Goal: Check status: Check status

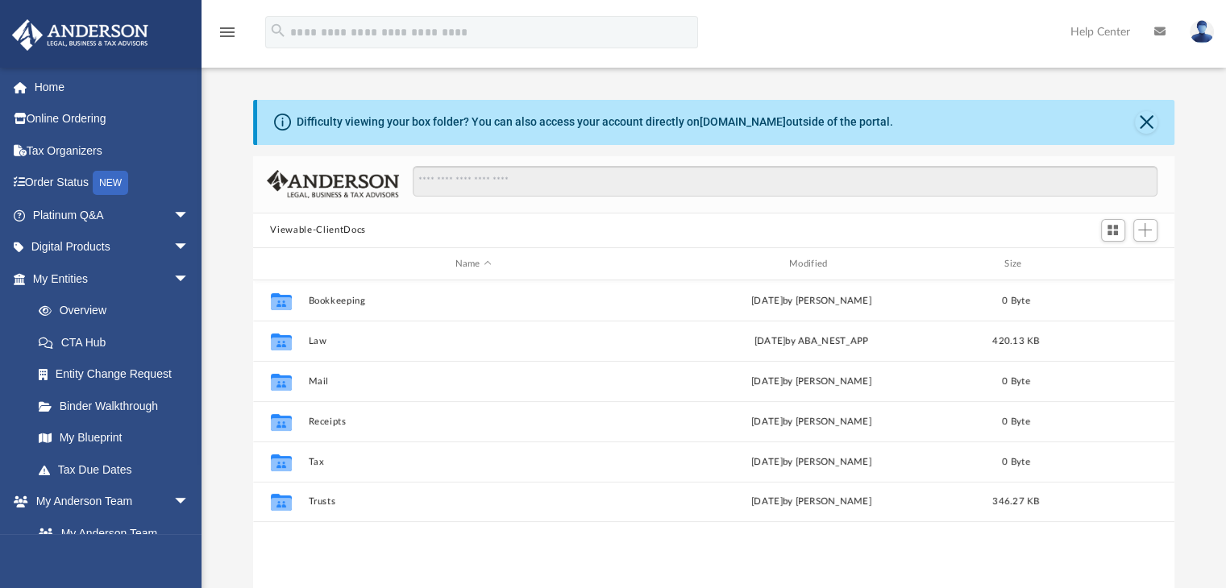
scroll to position [354, 909]
click at [96, 471] on link "Tax Due Dates" at bounding box center [118, 470] width 191 height 32
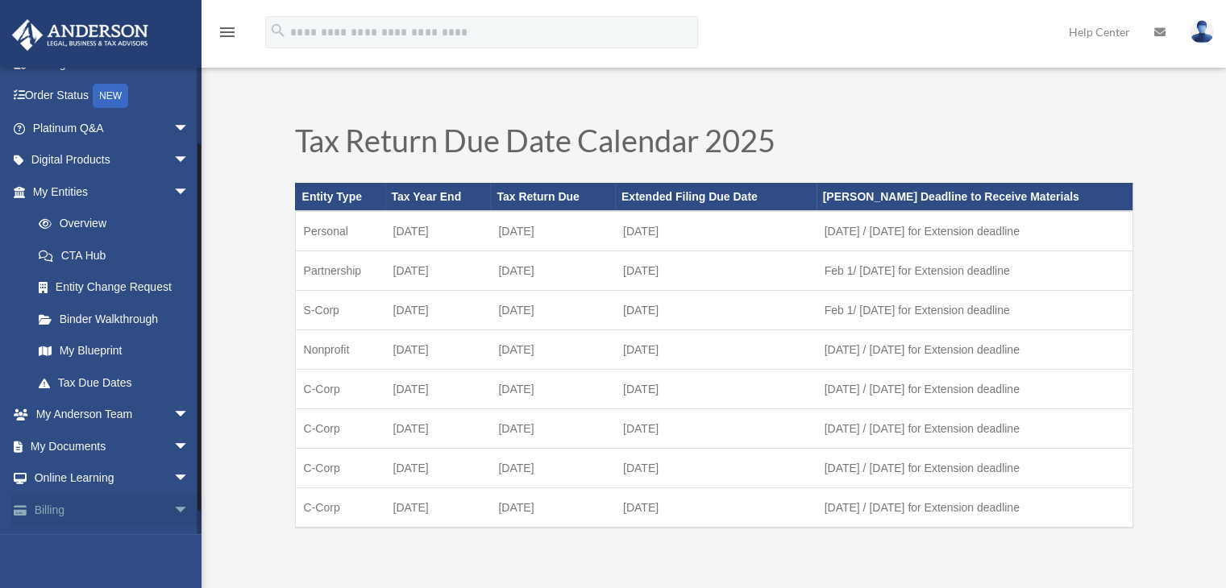
drag, startPoint x: 199, startPoint y: 430, endPoint x: 192, endPoint y: 510, distance: 80.1
click at [197, 508] on div at bounding box center [199, 300] width 5 height 467
click at [173, 442] on span "arrow_drop_down" at bounding box center [189, 445] width 32 height 33
click at [98, 477] on link "Box" at bounding box center [118, 478] width 191 height 32
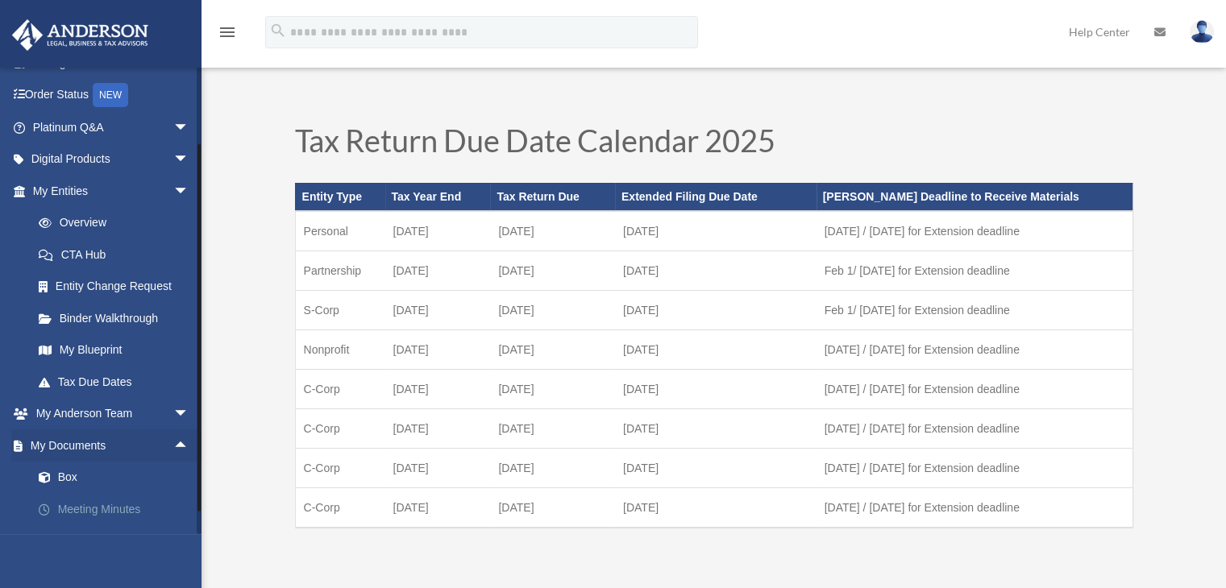
click at [93, 509] on link "Meeting Minutes" at bounding box center [118, 509] width 191 height 32
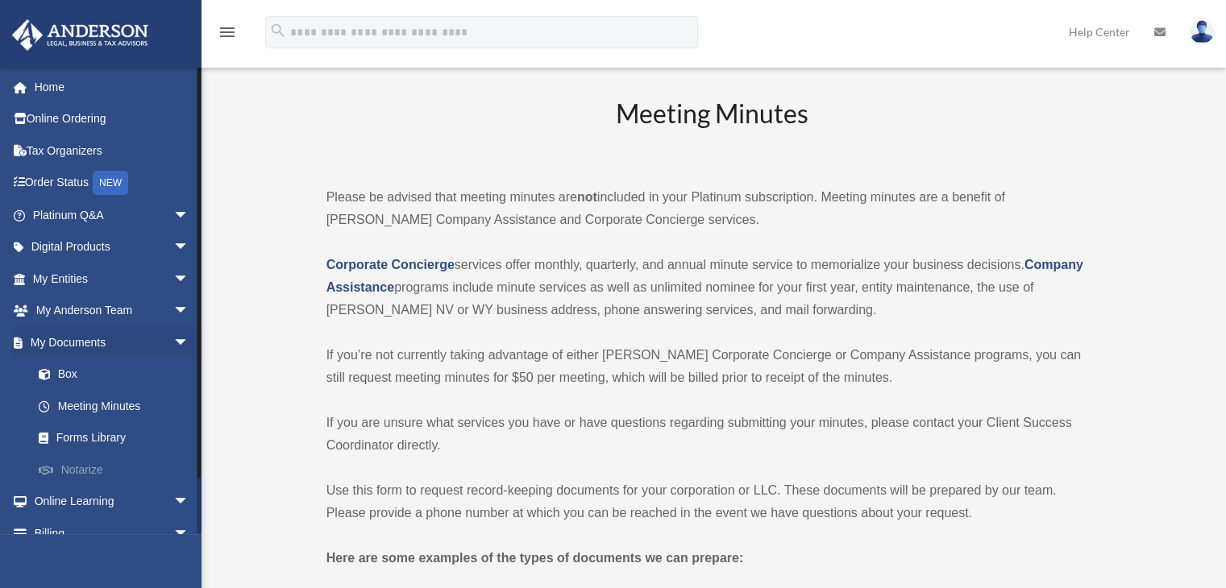
click at [91, 462] on link "Notarize" at bounding box center [118, 470] width 191 height 32
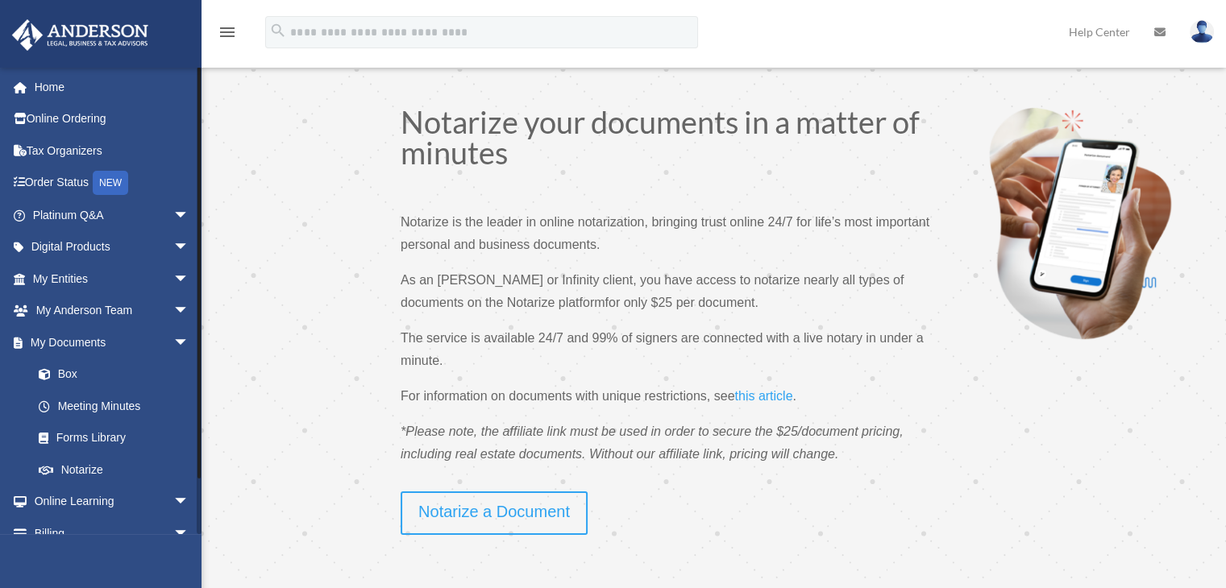
scroll to position [51, 0]
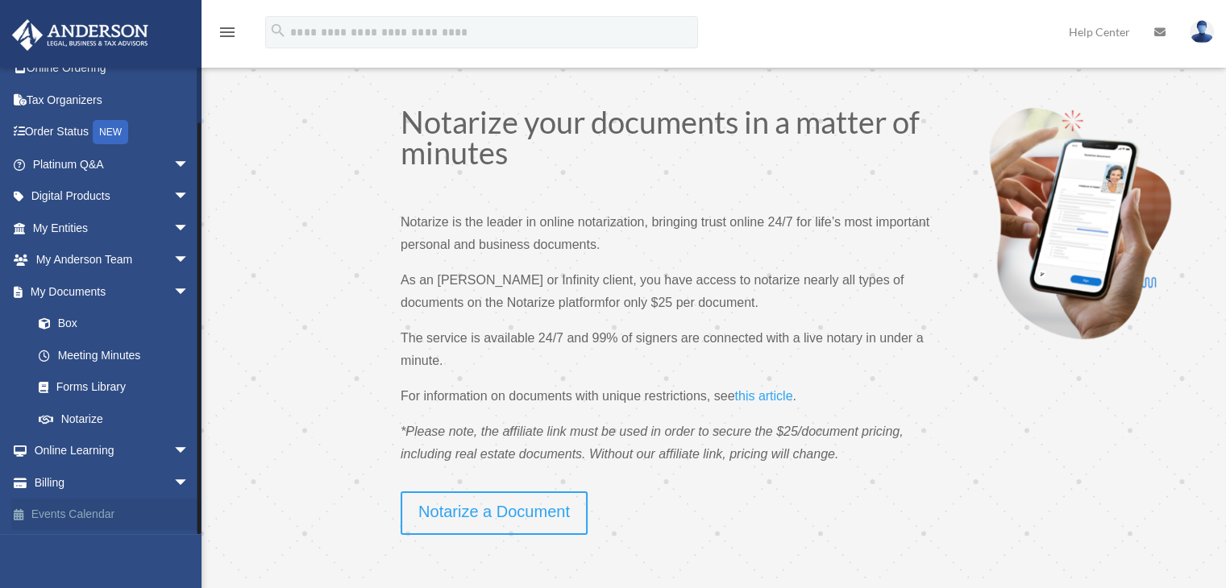
drag, startPoint x: 197, startPoint y: 379, endPoint x: 122, endPoint y: 517, distance: 156.5
click at [186, 481] on div "nursenicolehomecare@gmail.com Sign Out nursenicolehomecare@gmail.com Home Onlin…" at bounding box center [100, 300] width 201 height 467
click at [65, 294] on link "My Documents arrow_drop_down" at bounding box center [112, 292] width 202 height 32
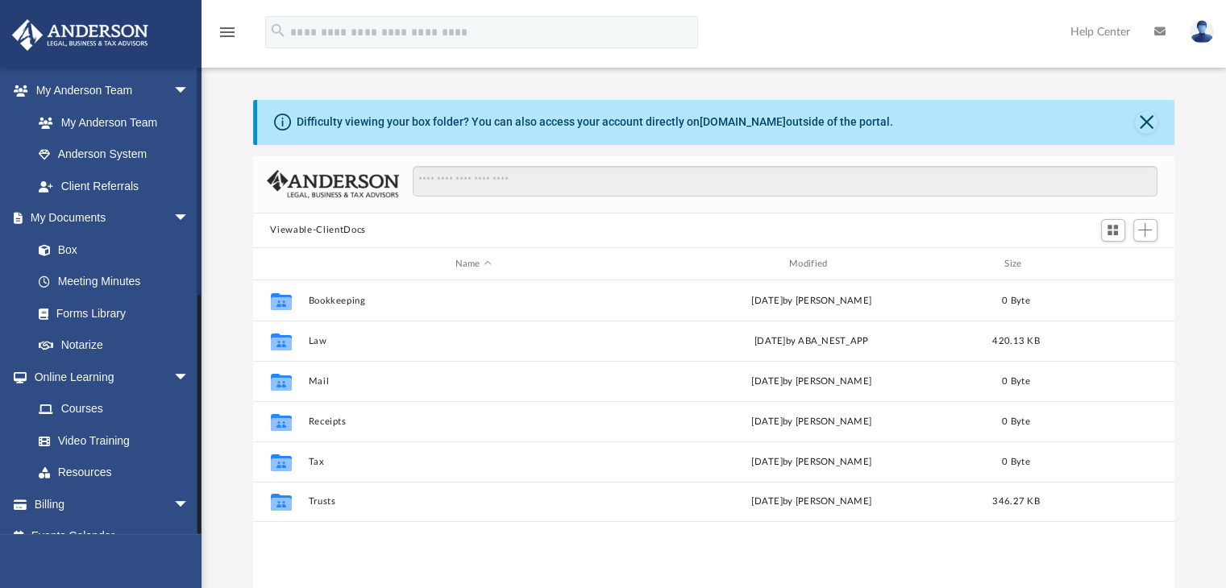
scroll to position [432, 0]
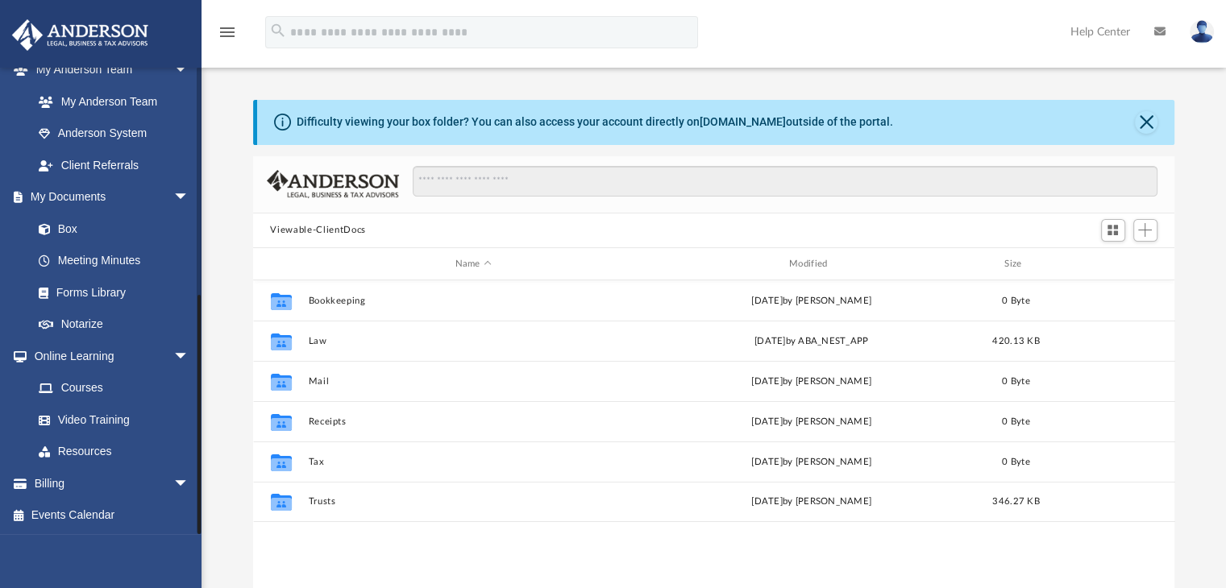
drag, startPoint x: 197, startPoint y: 222, endPoint x: 226, endPoint y: 479, distance: 258.7
click at [226, 475] on div "App nursenicolehomecare@gmail.com Sign Out nursenicolehomecare@gmail.com Home O…" at bounding box center [613, 332] width 1226 height 566
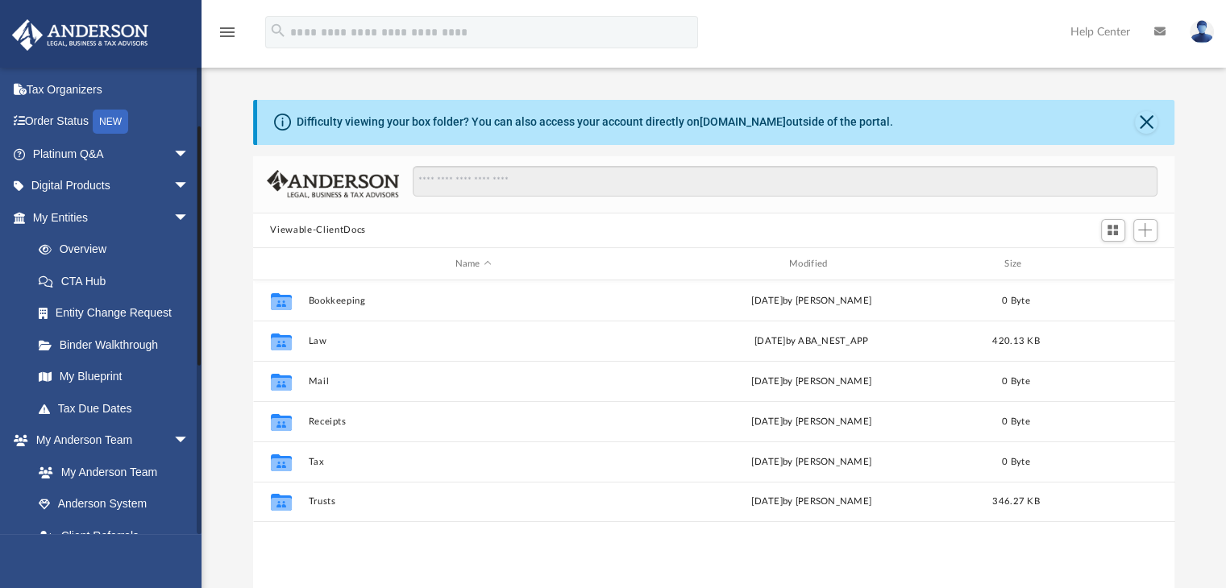
scroll to position [0, 0]
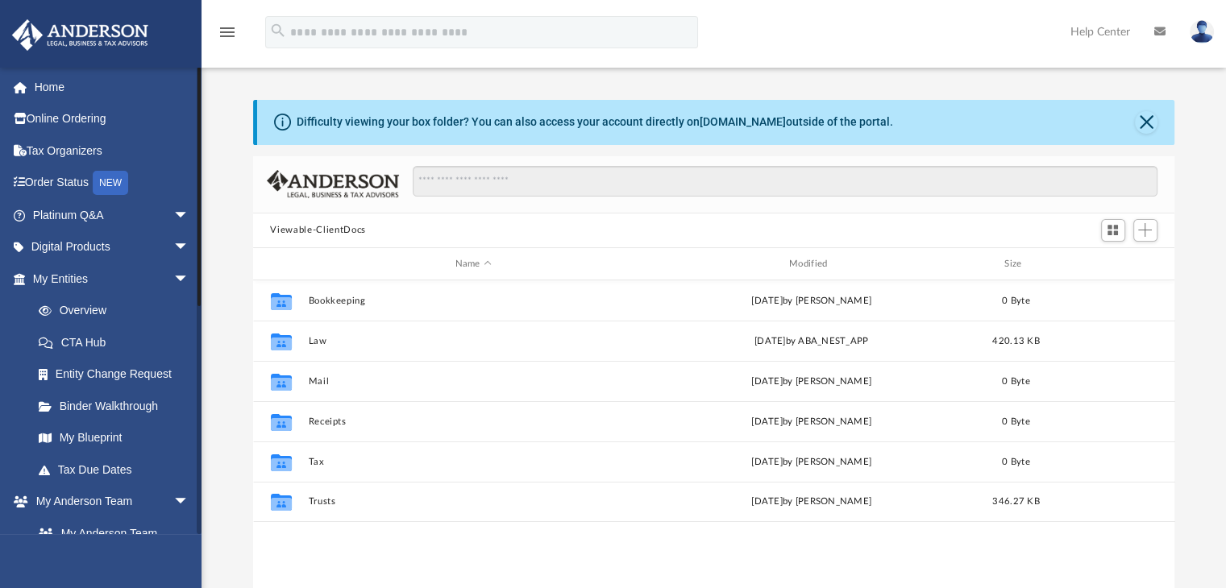
drag, startPoint x: 197, startPoint y: 460, endPoint x: 234, endPoint y: 126, distance: 335.6
click at [234, 126] on div "App nursenicolehomecare@gmail.com Sign Out nursenicolehomecare@gmail.com Home O…" at bounding box center [613, 332] width 1226 height 566
click at [45, 81] on link "Home" at bounding box center [112, 87] width 202 height 32
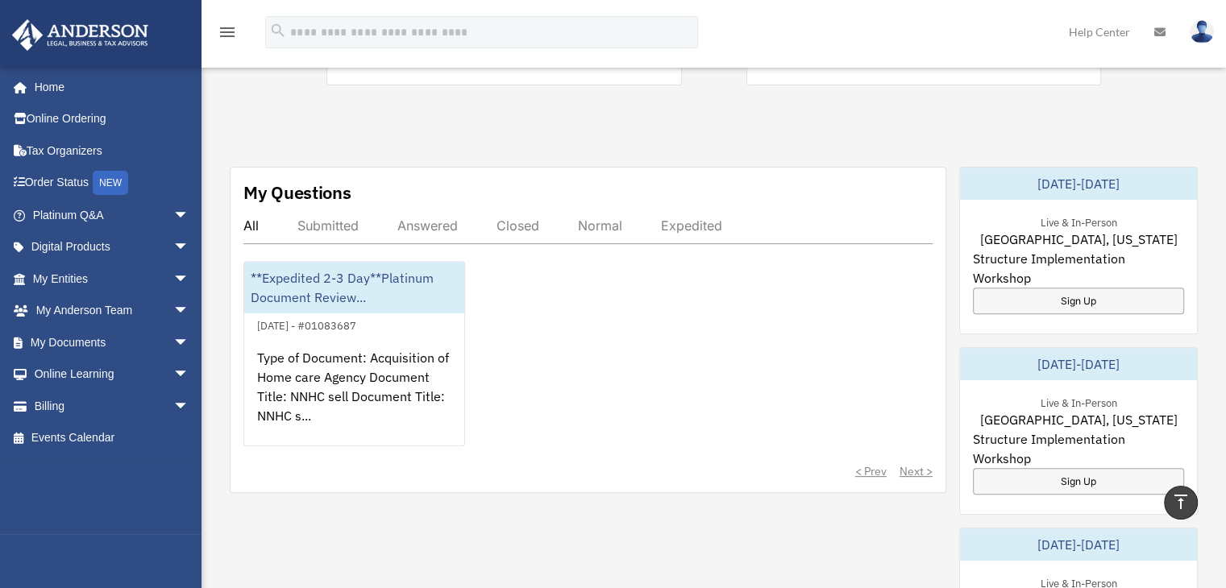
scroll to position [519, 0]
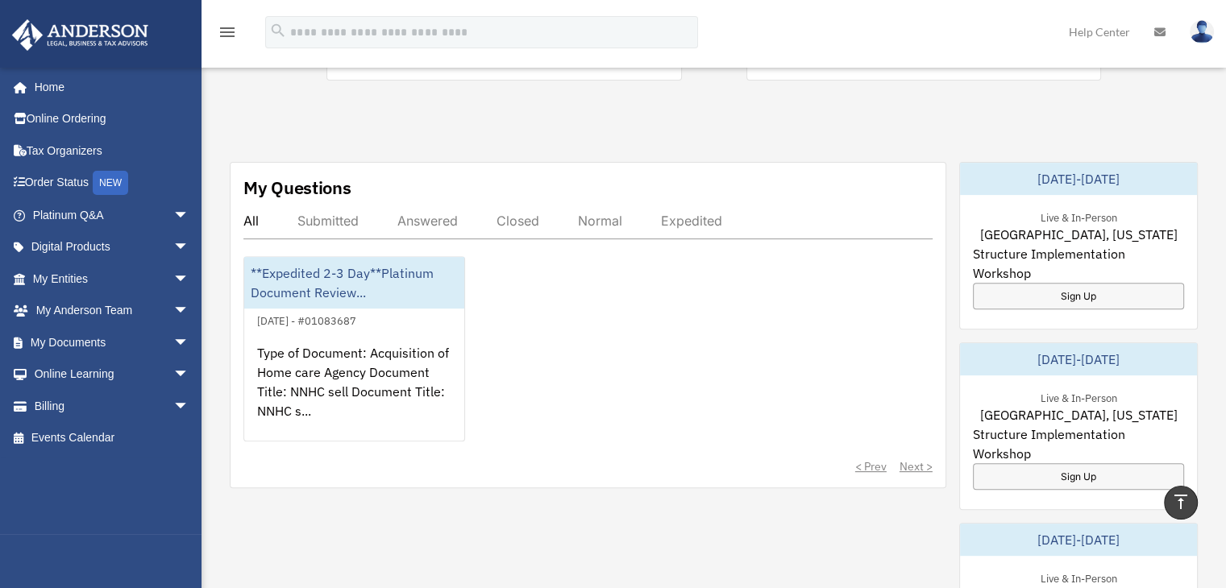
click at [436, 213] on div "Answered" at bounding box center [427, 221] width 60 height 16
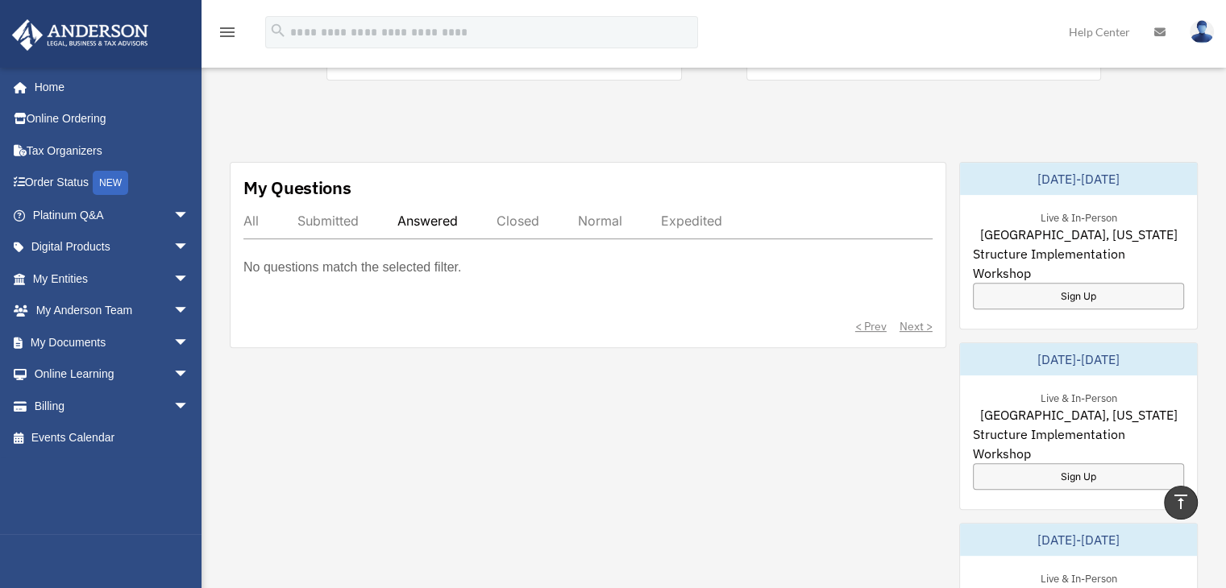
click at [322, 213] on div "Submitted" at bounding box center [327, 221] width 61 height 16
click at [248, 213] on div "All" at bounding box center [250, 221] width 15 height 16
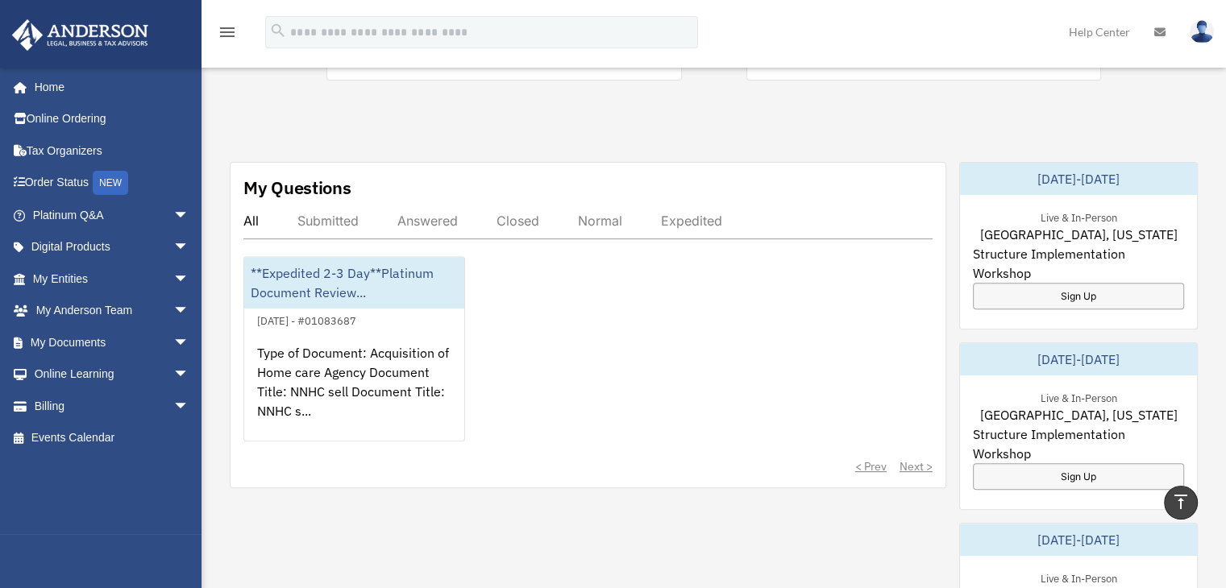
click at [429, 213] on div "Answered" at bounding box center [427, 221] width 60 height 16
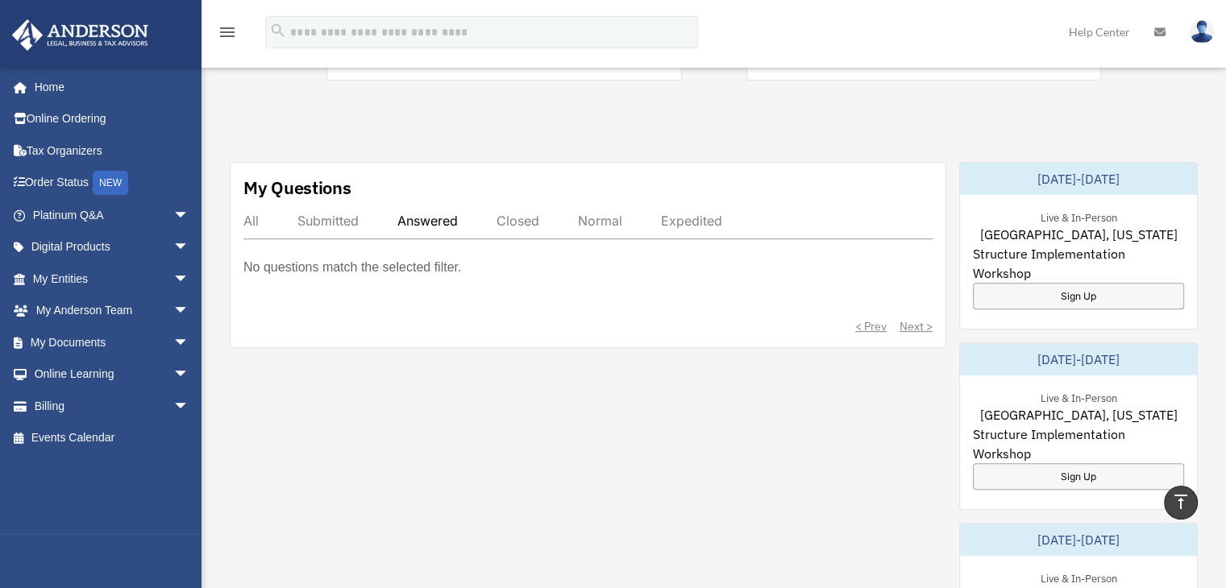
click at [512, 213] on div "Closed" at bounding box center [517, 221] width 43 height 16
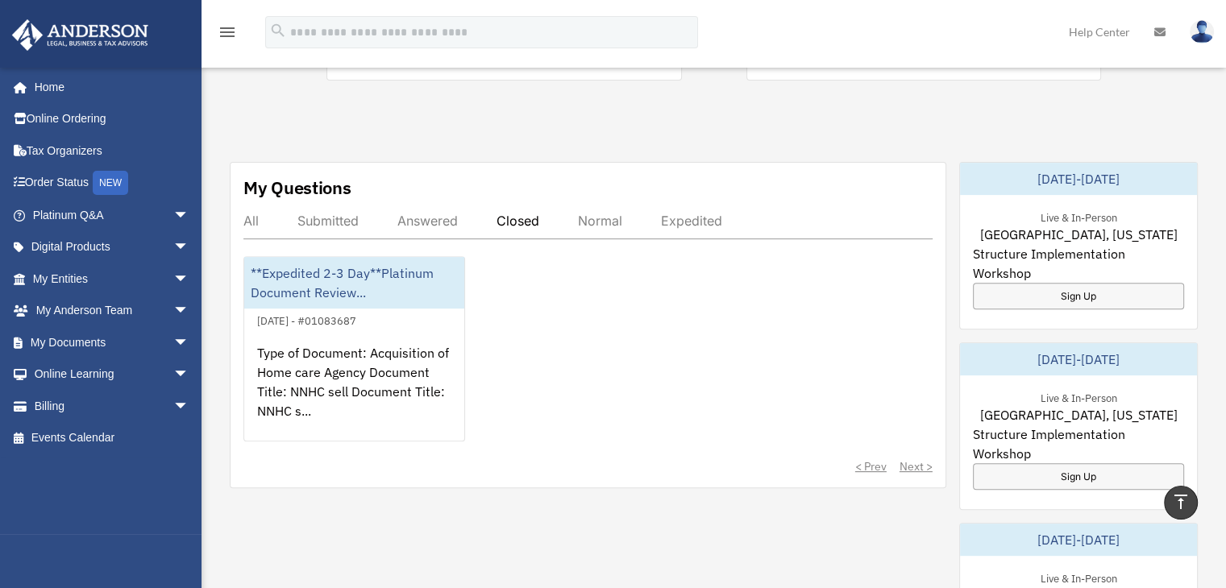
click at [438, 213] on div "Answered" at bounding box center [427, 221] width 60 height 16
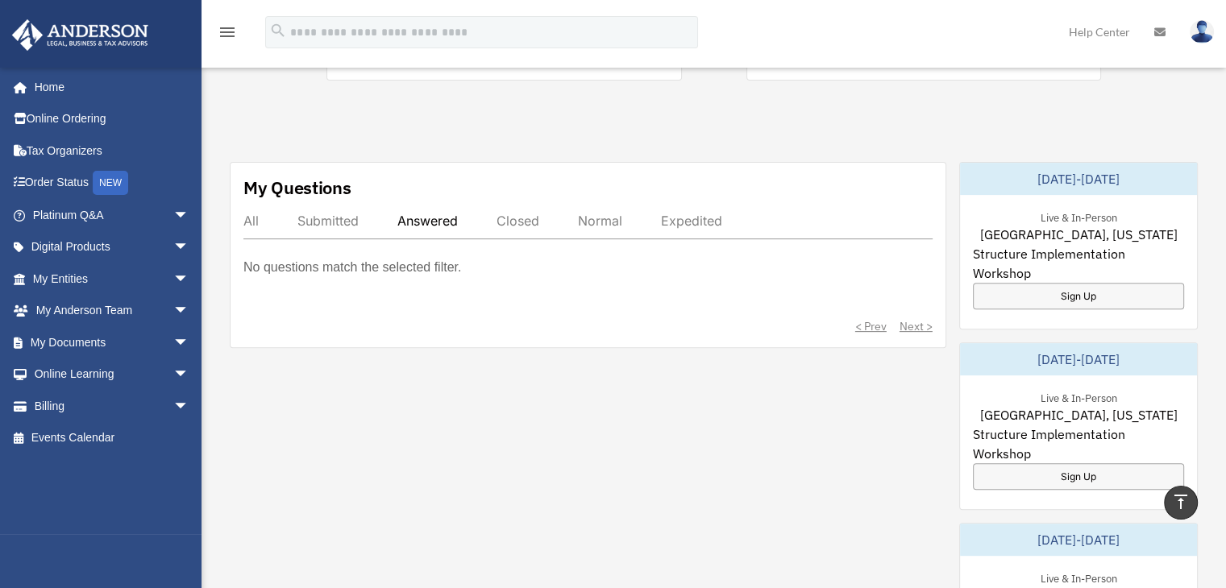
click at [516, 213] on div "Closed" at bounding box center [517, 221] width 43 height 16
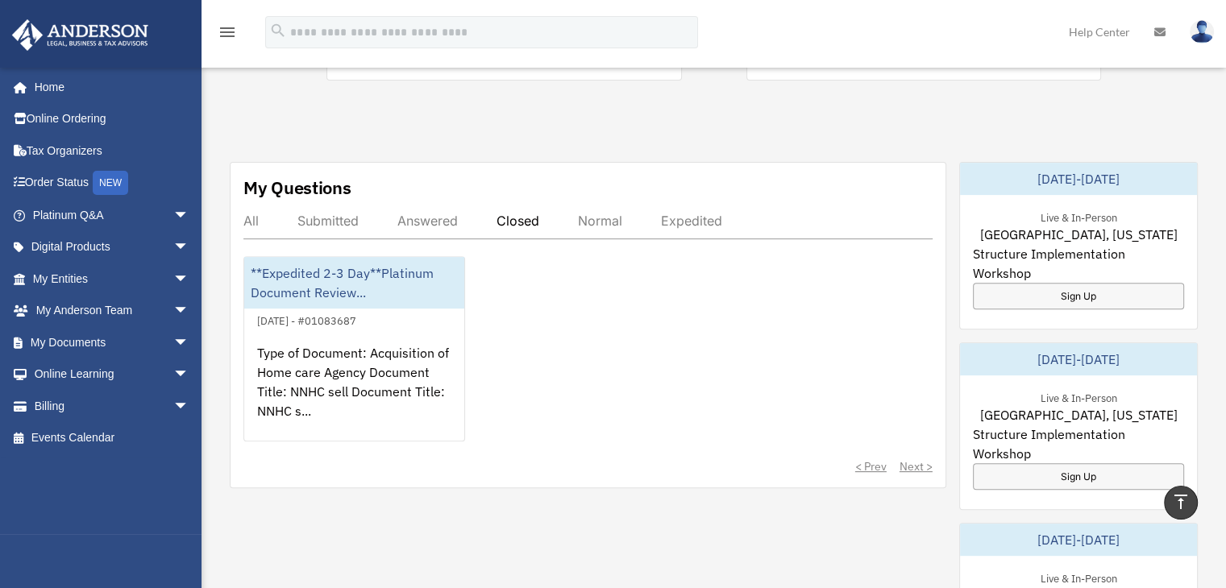
click at [255, 213] on div "All" at bounding box center [250, 221] width 15 height 16
click at [521, 213] on div "Closed" at bounding box center [517, 221] width 43 height 16
click at [605, 213] on div "Normal" at bounding box center [600, 221] width 44 height 16
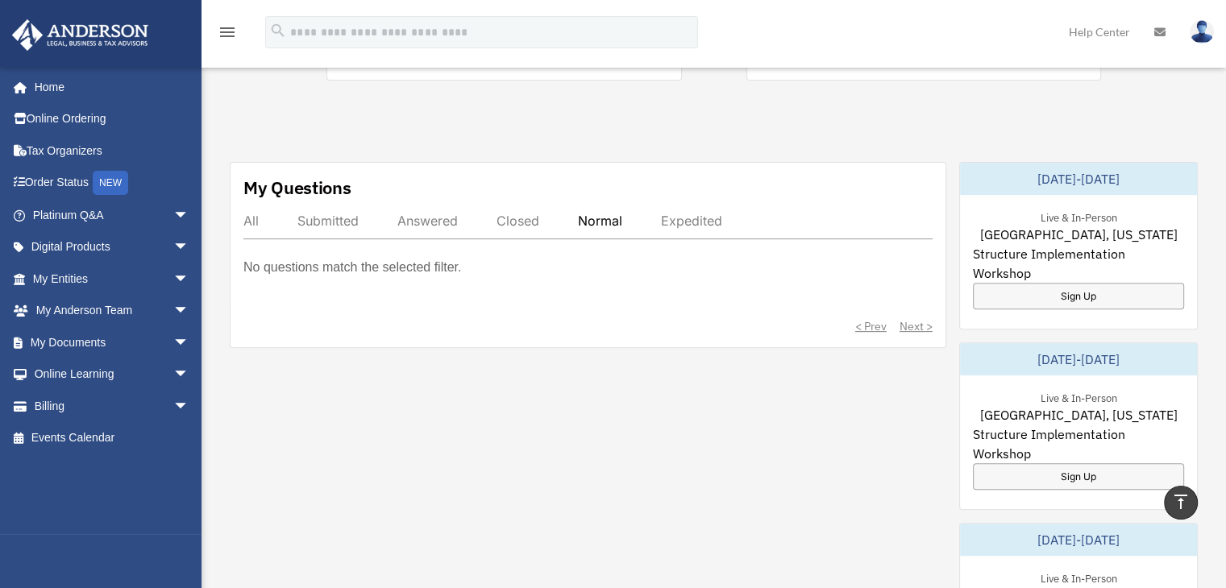
click at [681, 213] on div "Expedited" at bounding box center [691, 221] width 61 height 16
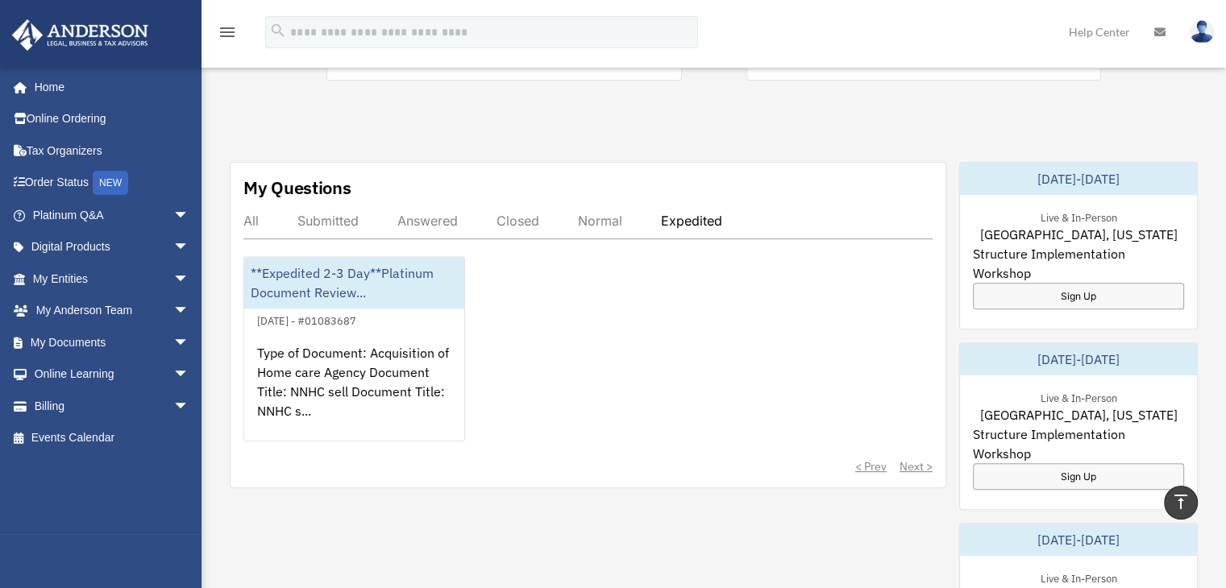
click at [416, 213] on div "Answered" at bounding box center [427, 221] width 60 height 16
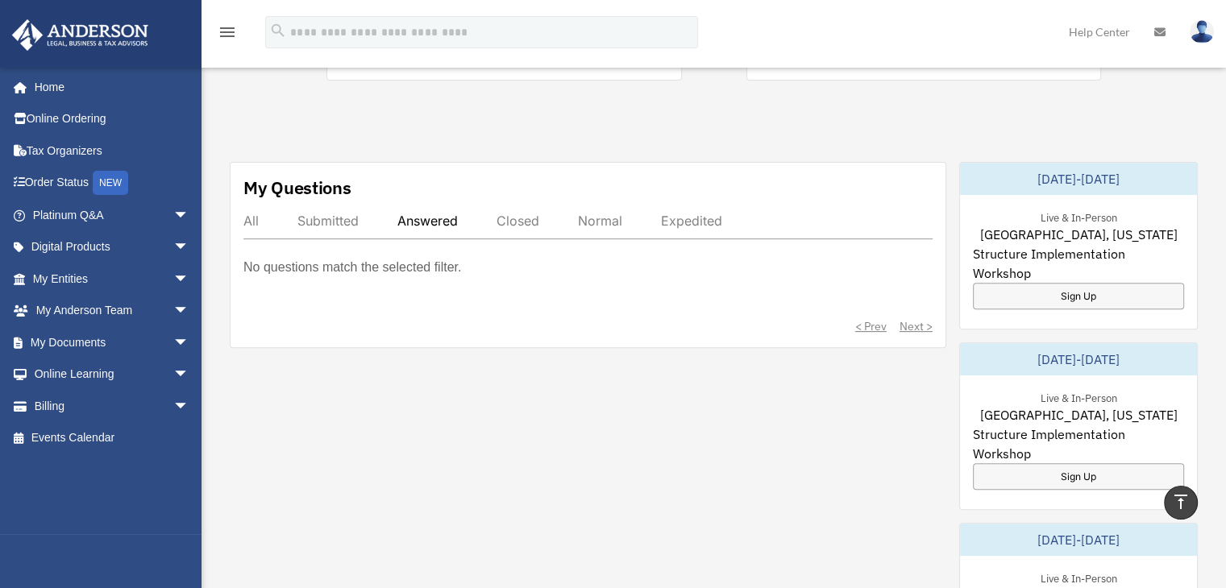
click at [245, 213] on div "All" at bounding box center [250, 221] width 15 height 16
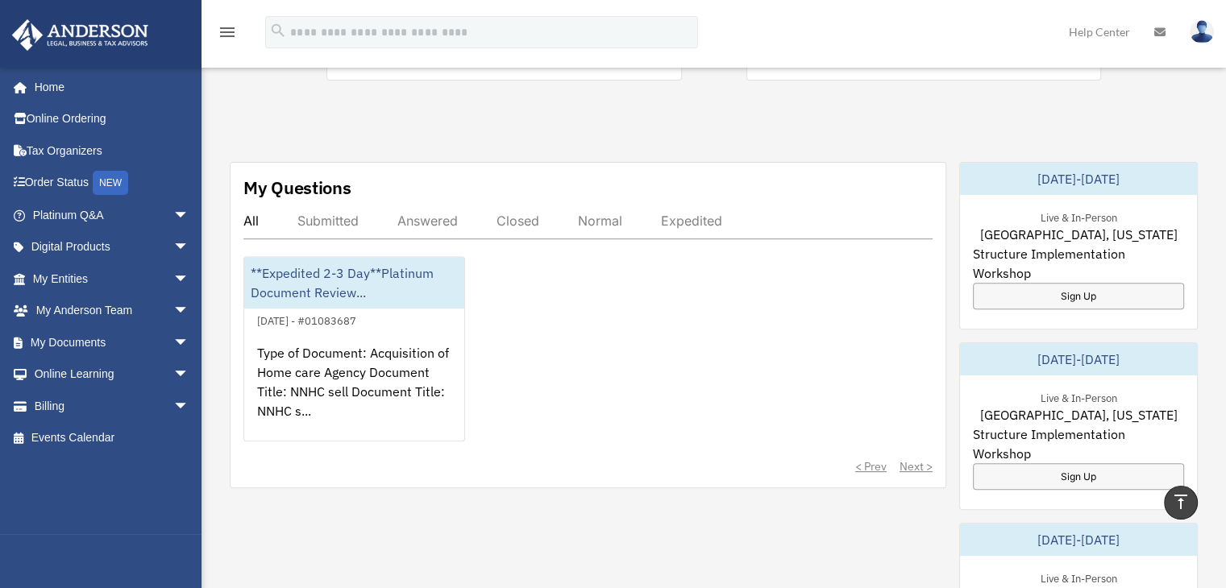
click at [326, 213] on div "Submitted" at bounding box center [327, 221] width 61 height 16
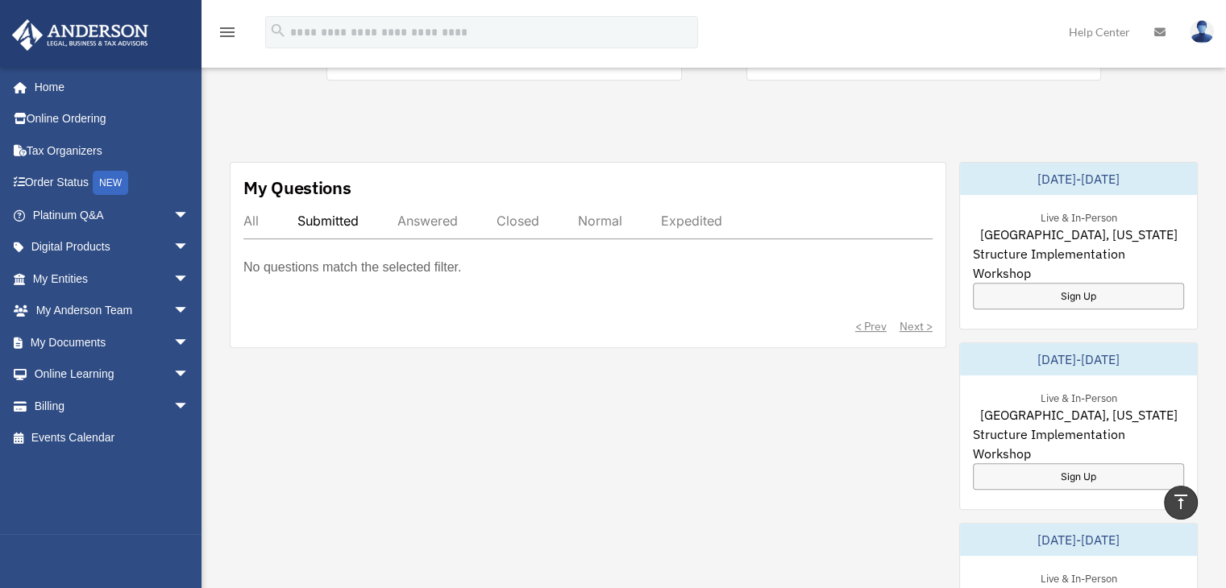
click at [436, 213] on div "Answered" at bounding box center [427, 221] width 60 height 16
drag, startPoint x: 524, startPoint y: 205, endPoint x: 594, endPoint y: 232, distance: 75.0
click at [525, 213] on div "Closed" at bounding box center [517, 221] width 43 height 16
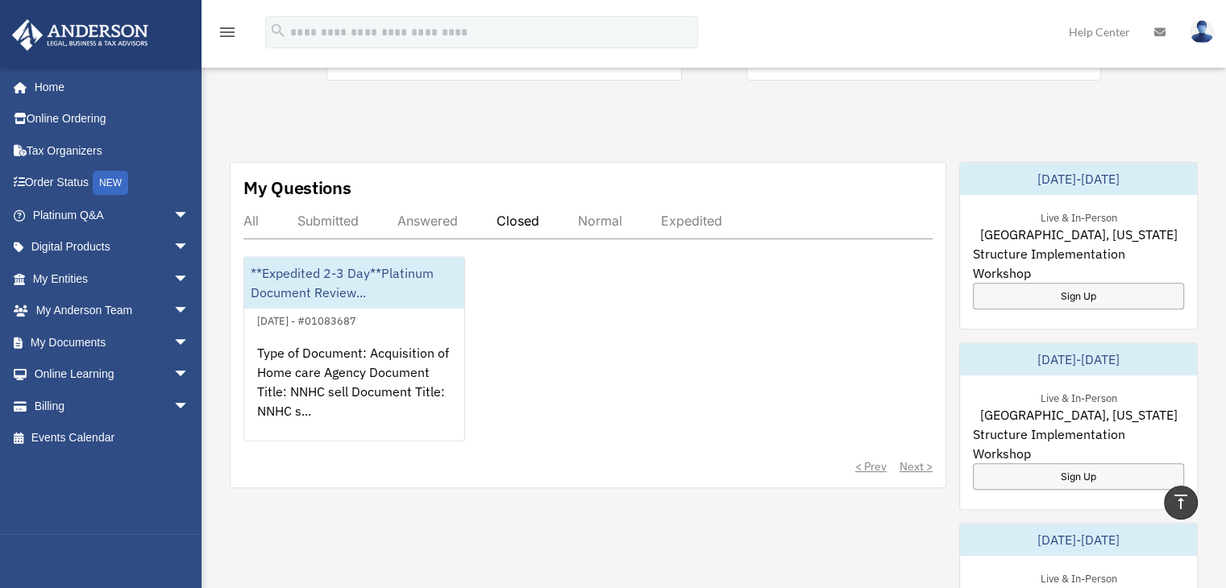
click at [589, 213] on div "Normal" at bounding box center [600, 221] width 44 height 16
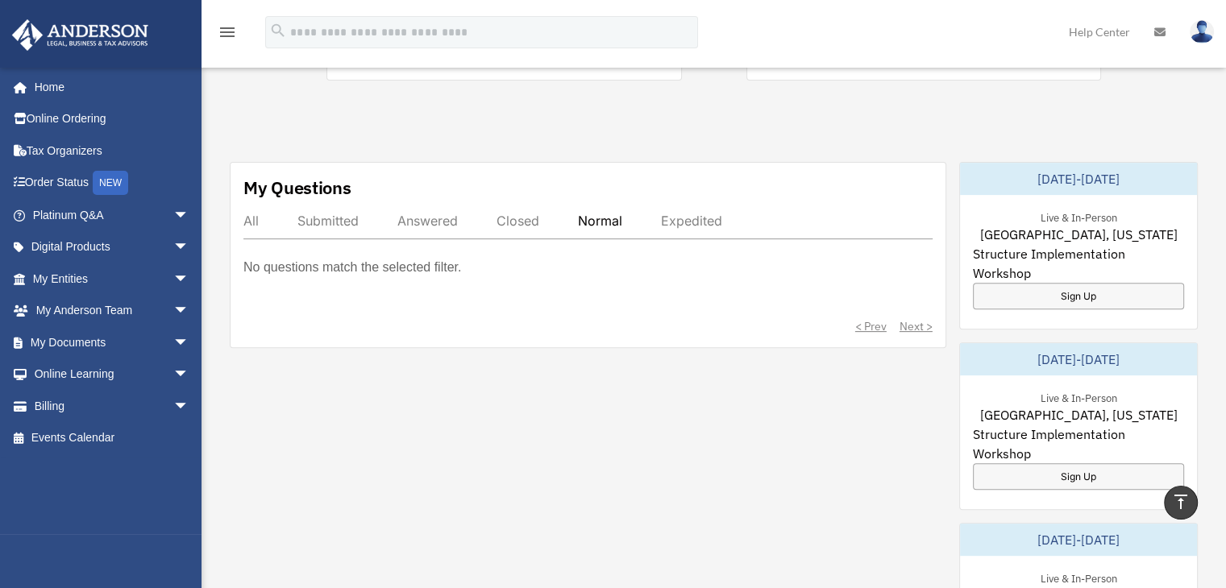
drag, startPoint x: 678, startPoint y: 199, endPoint x: 785, endPoint y: 225, distance: 110.2
click at [678, 213] on div "Expedited" at bounding box center [691, 221] width 61 height 16
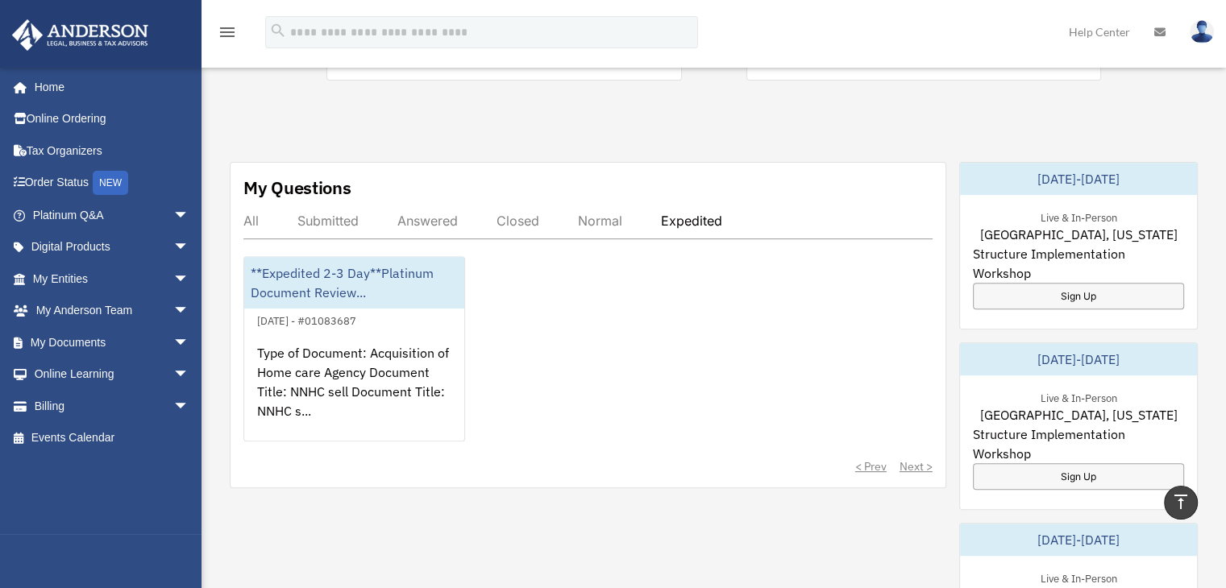
click at [255, 213] on div "All" at bounding box center [250, 221] width 15 height 16
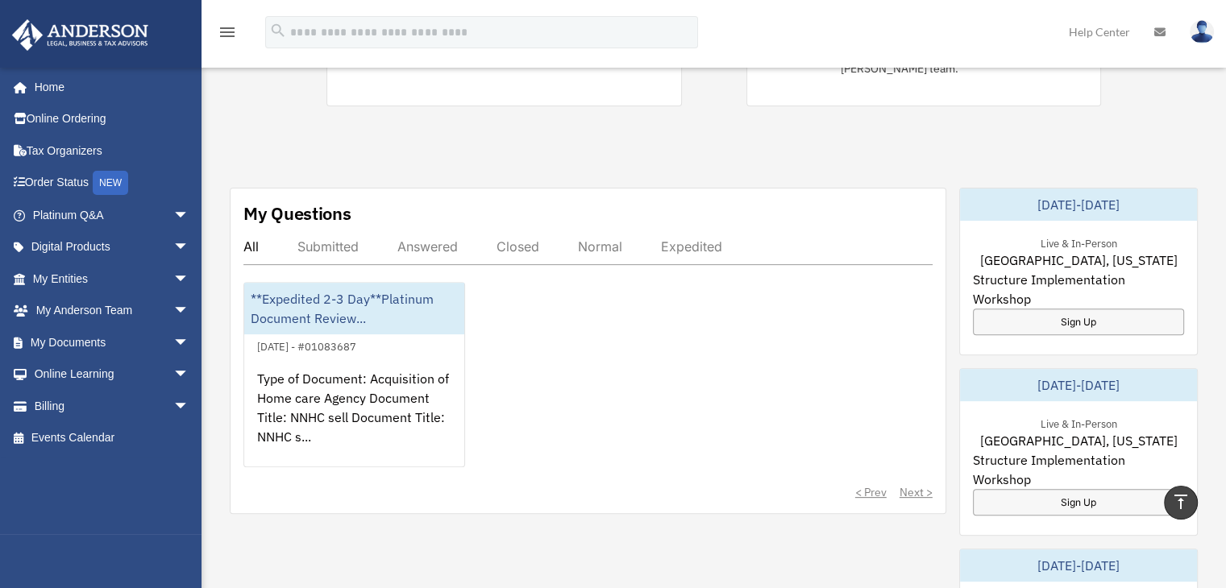
scroll to position [497, 0]
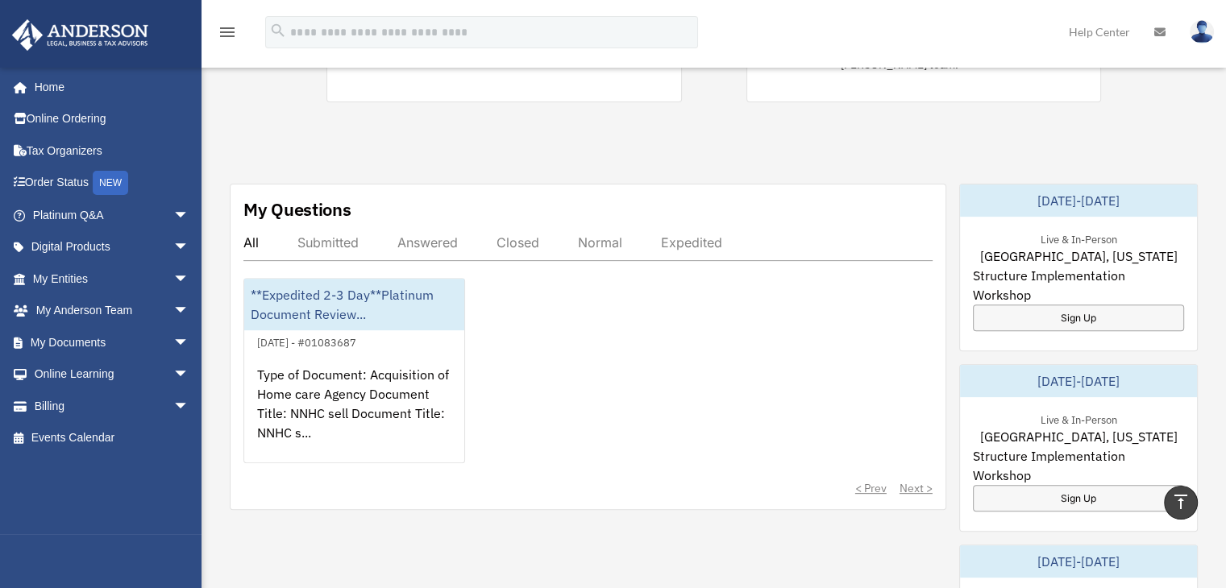
click at [421, 234] on div "Answered" at bounding box center [427, 242] width 60 height 16
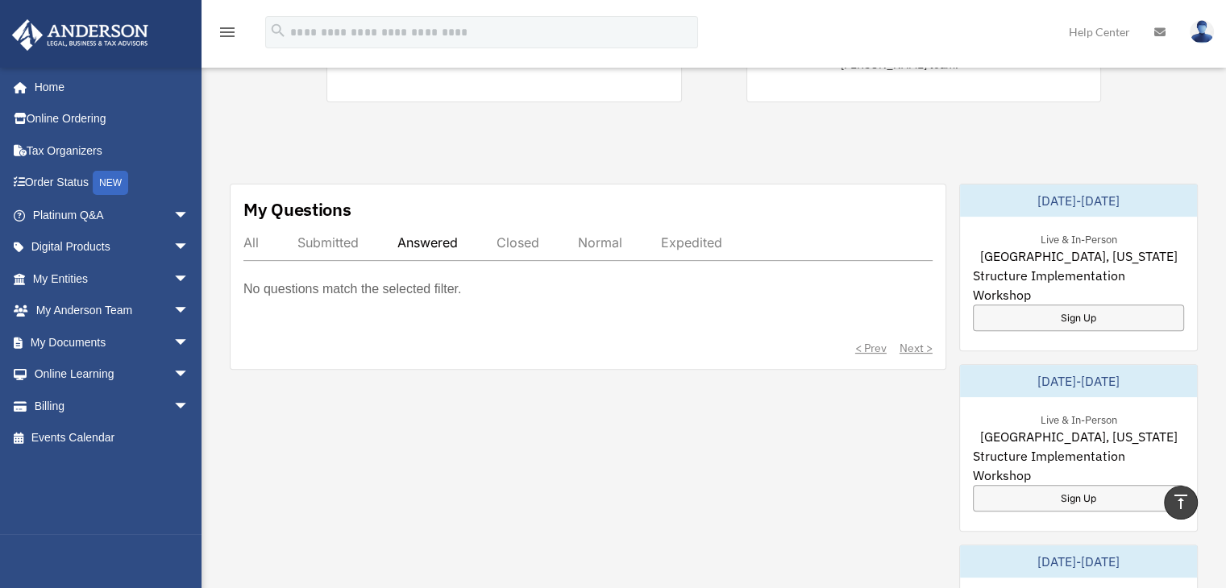
click at [323, 234] on div "Submitted" at bounding box center [327, 242] width 61 height 16
drag, startPoint x: 715, startPoint y: 10, endPoint x: 745, endPoint y: 1, distance: 31.3
click at [728, 3] on div "menu search Site Menu add nursenicolehomecare@gmail.com My Profile Reset Passwo…" at bounding box center [613, 33] width 1226 height 67
click at [259, 234] on div "All Submitted Answered Closed Normal Expedited" at bounding box center [587, 247] width 689 height 27
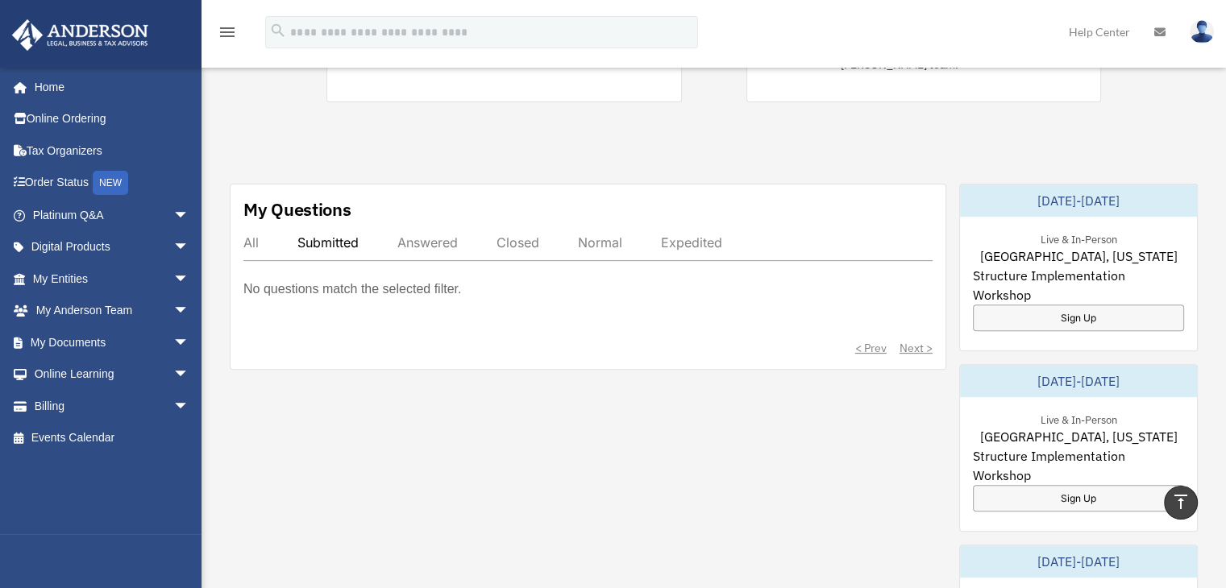
click at [247, 234] on div "All" at bounding box center [250, 242] width 15 height 16
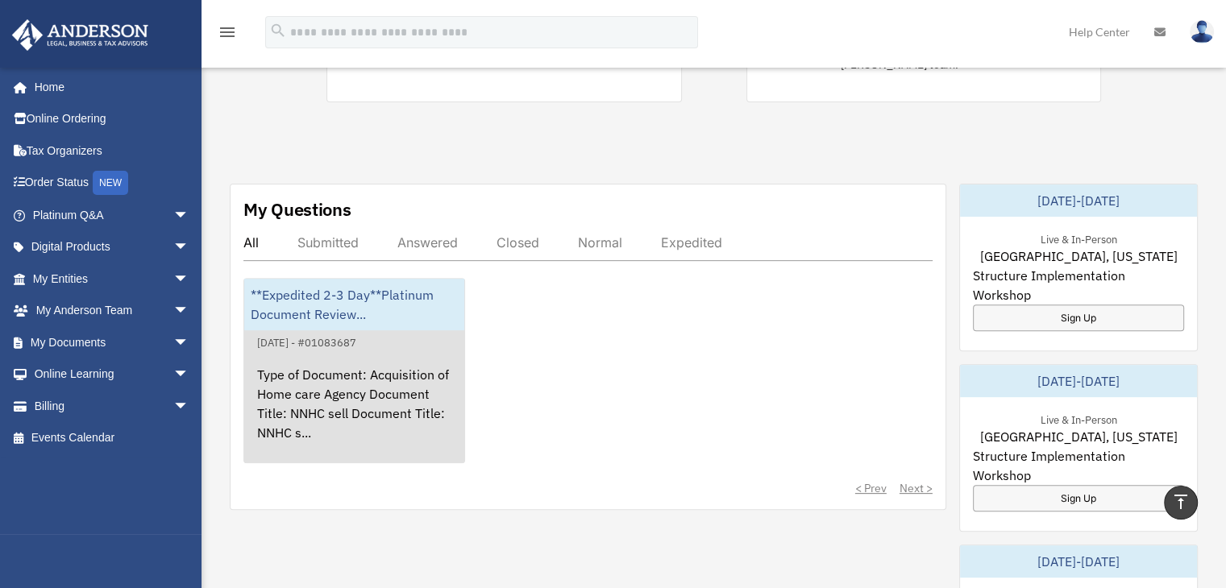
click at [345, 292] on div "**Expedited 2-3 Day**Platinum Document Review..." at bounding box center [354, 305] width 220 height 52
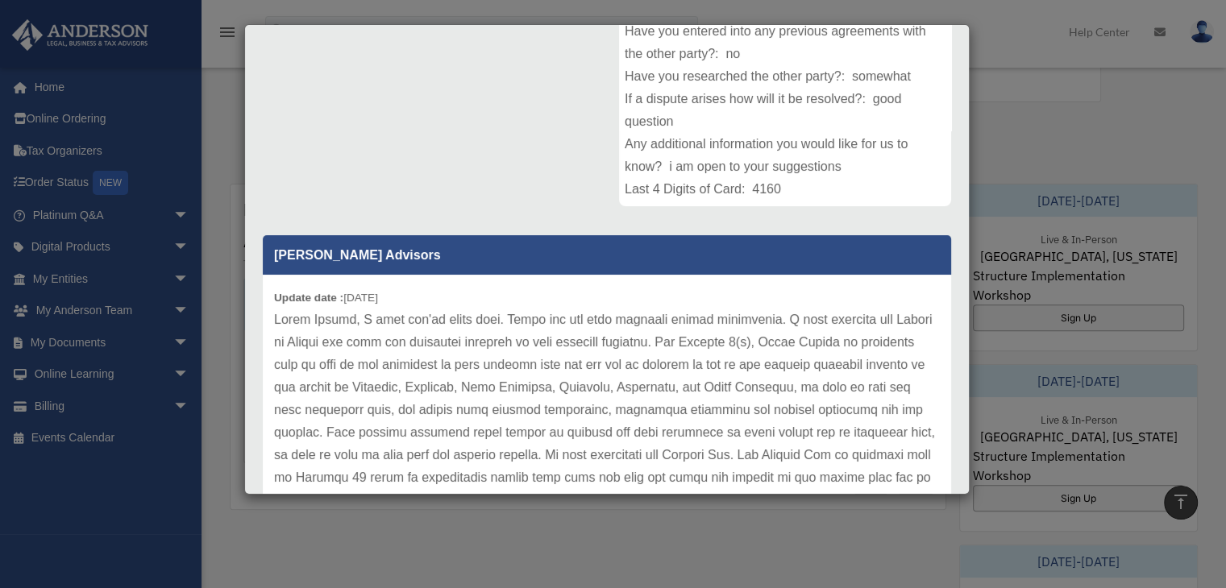
scroll to position [393, 0]
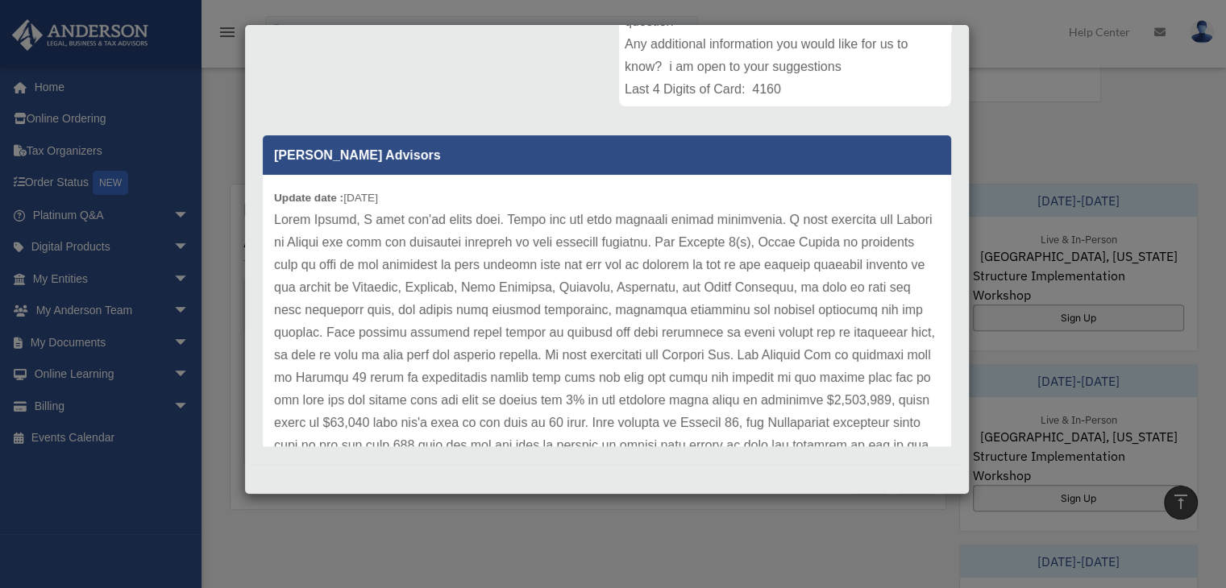
click at [1225, 288] on div "Case Detail × **Expedited 2-3 Day**Platinum Document Review 08/20/2025 11:59 Ca…" at bounding box center [613, 294] width 1226 height 588
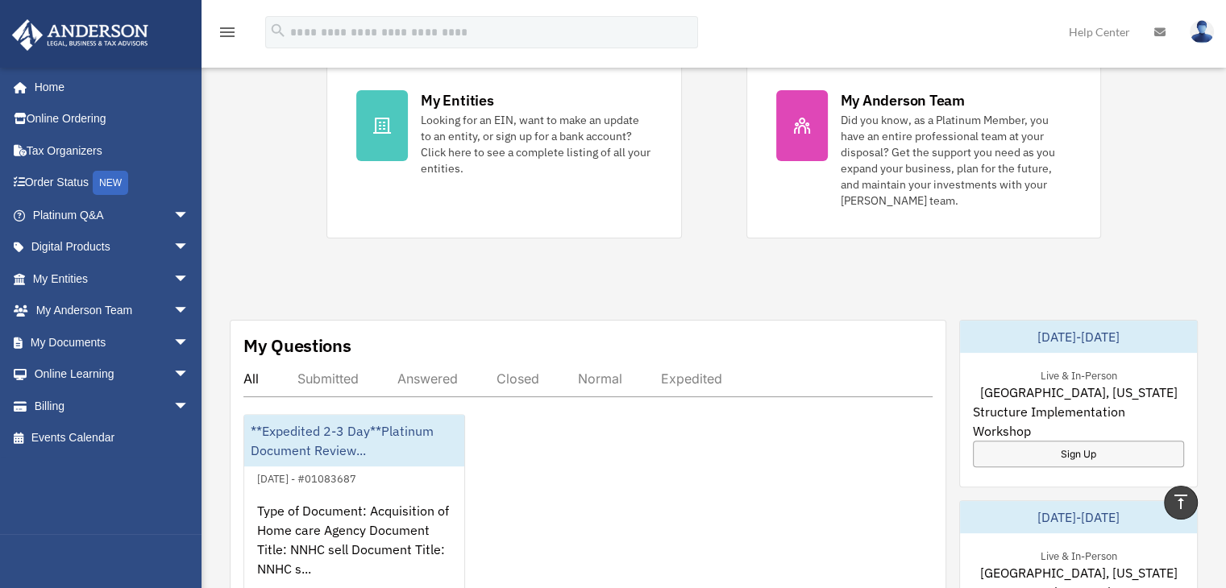
scroll to position [0, 0]
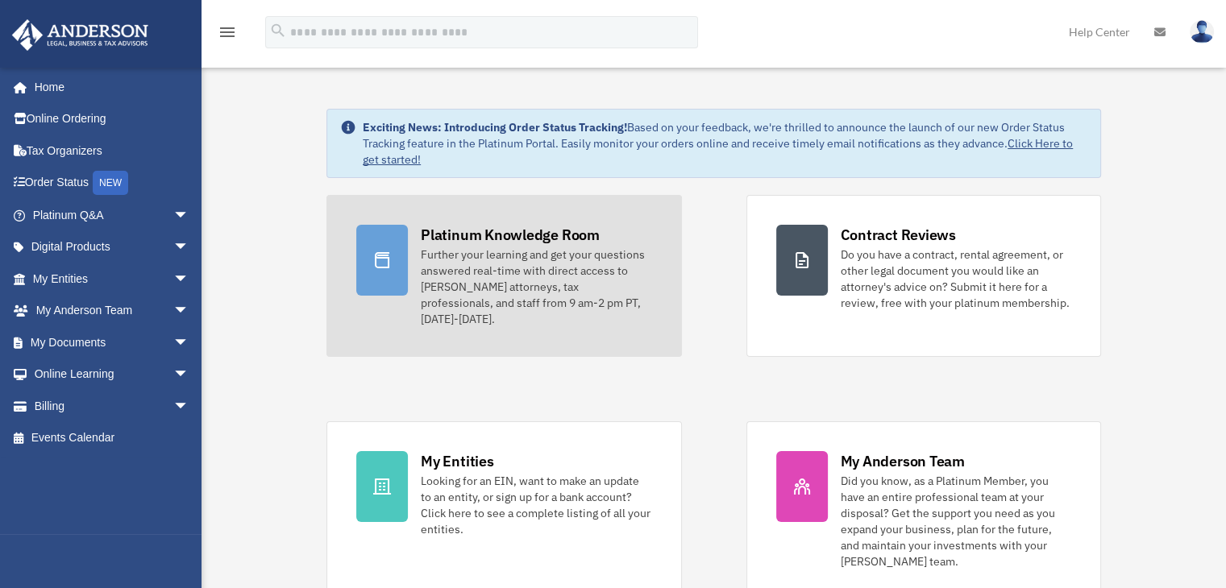
click at [521, 241] on div "Platinum Knowledge Room" at bounding box center [510, 235] width 179 height 20
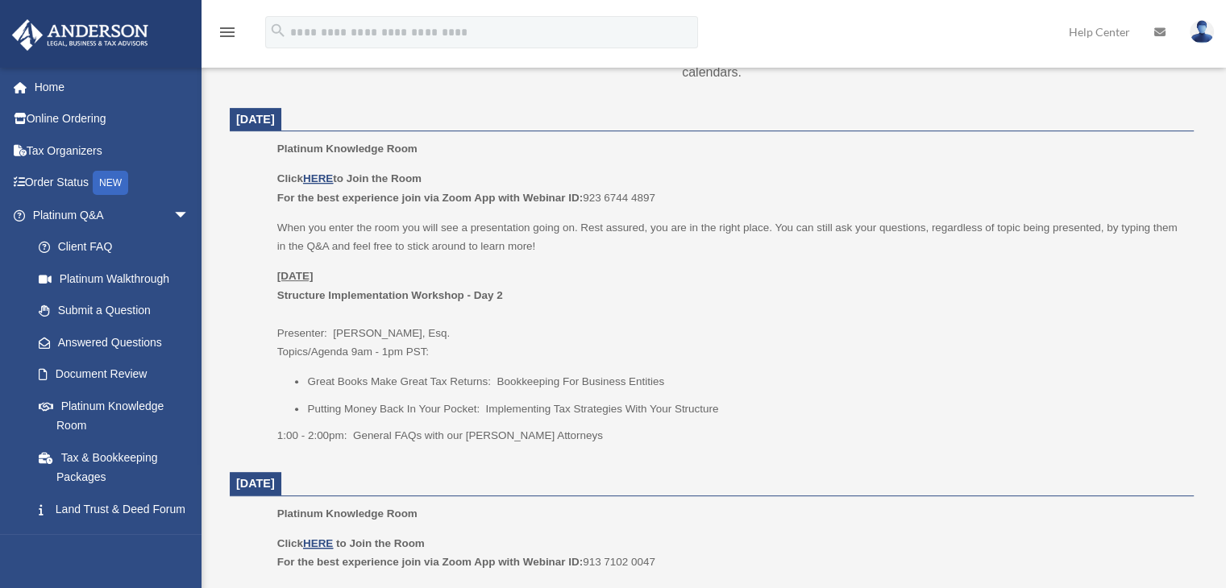
scroll to position [635, 0]
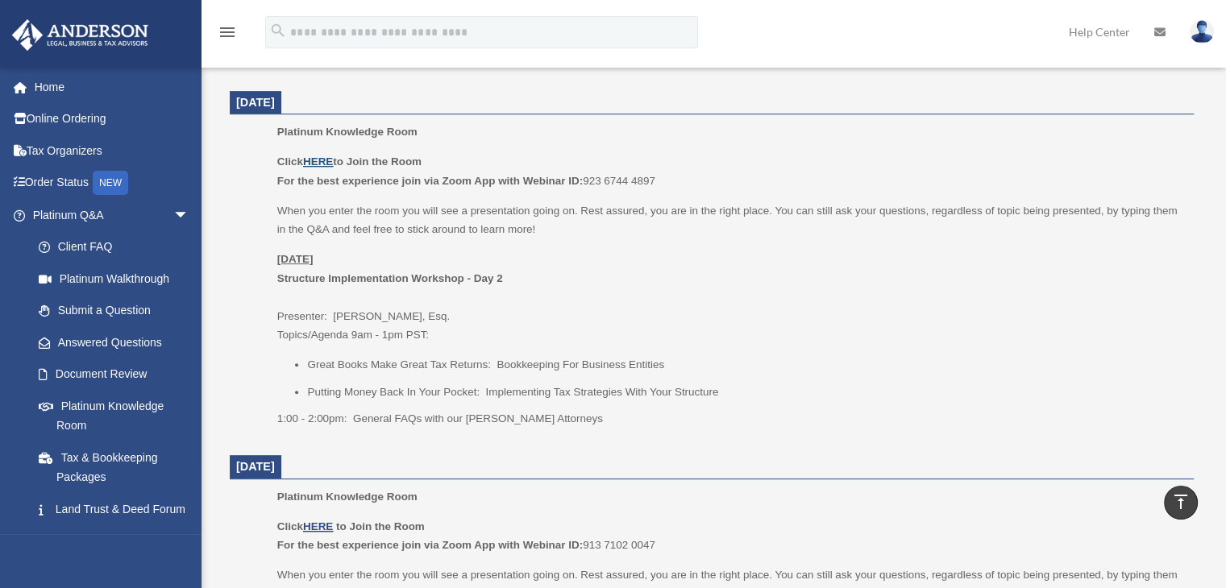
click at [316, 157] on u "HERE" at bounding box center [318, 162] width 30 height 12
click at [68, 88] on link "Home" at bounding box center [112, 87] width 202 height 32
click at [48, 85] on link "Home" at bounding box center [112, 87] width 202 height 32
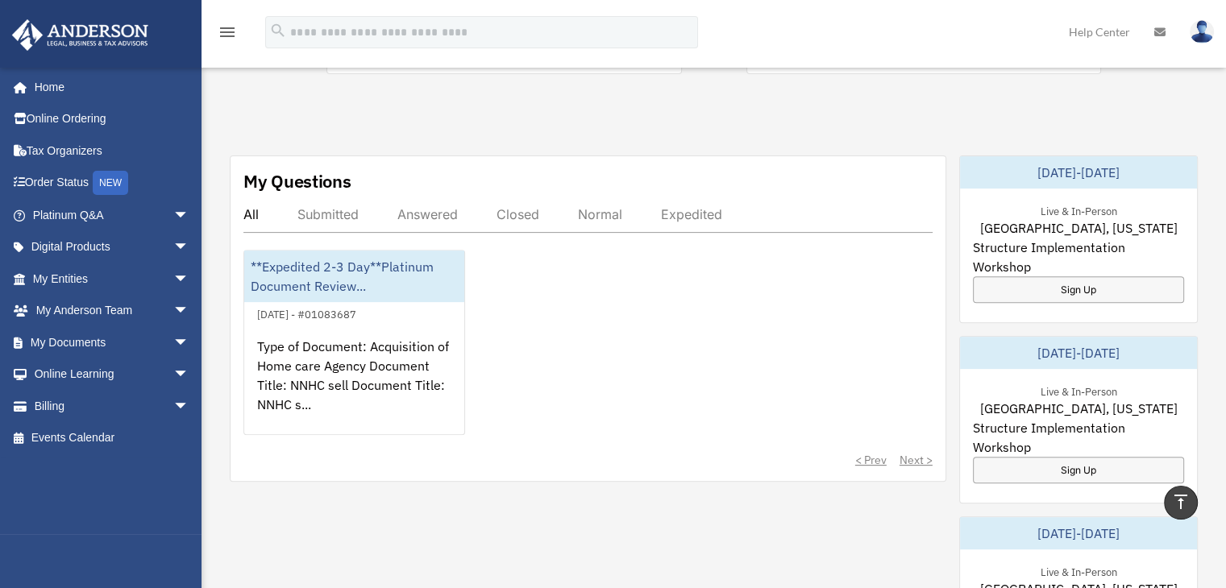
scroll to position [530, 0]
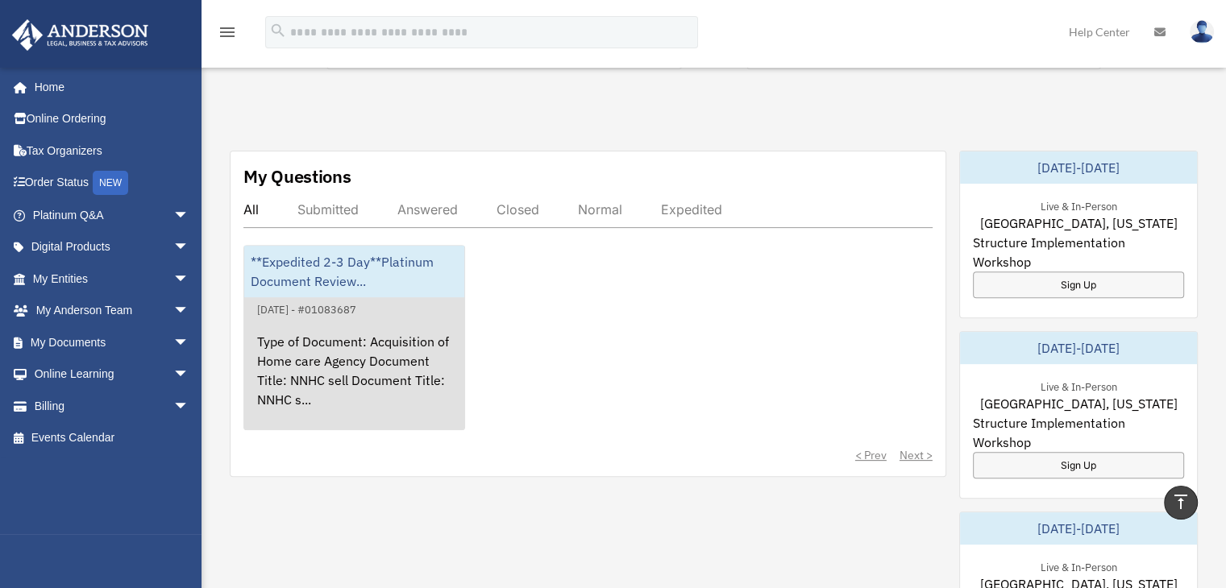
click at [340, 319] on div "Type of Document: Acquisition of Home care Agency Document Title: NNHC sell Doc…" at bounding box center [354, 382] width 220 height 126
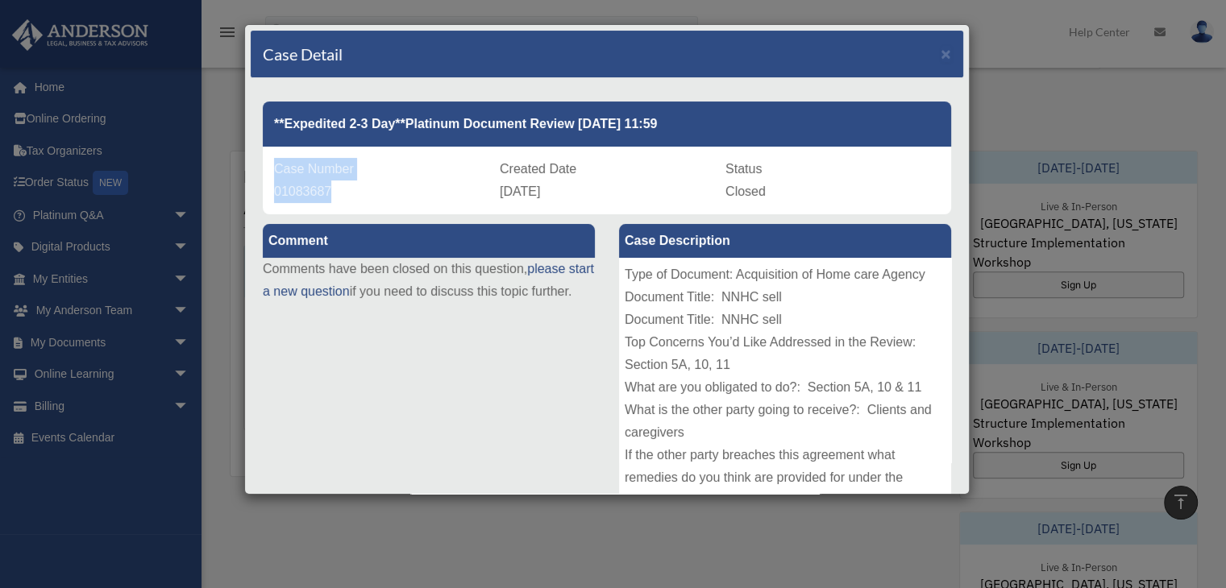
drag, startPoint x: 274, startPoint y: 163, endPoint x: 305, endPoint y: 177, distance: 33.9
click at [338, 193] on div "Case Number 01083687" at bounding box center [381, 180] width 214 height 45
copy div "Case Number 01083687"
